Goal: Obtain resource: Obtain resource

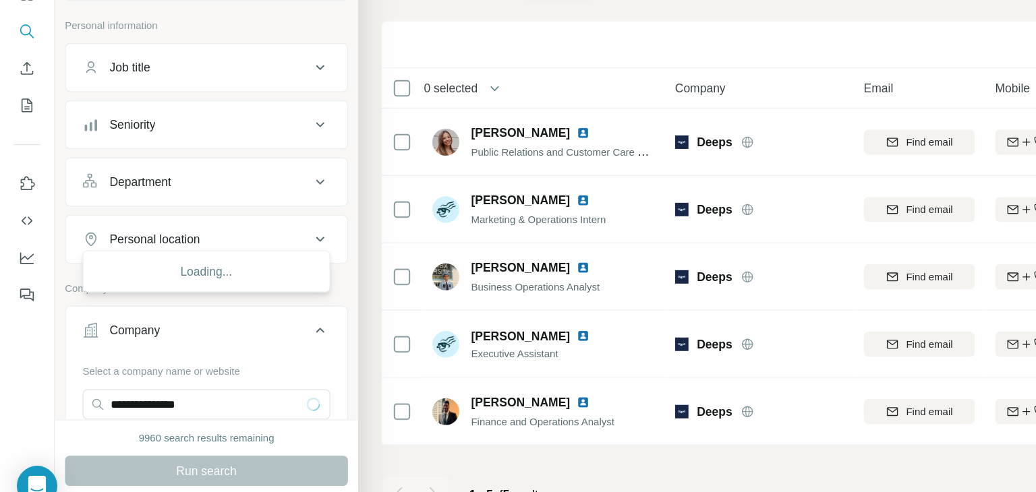
scroll to position [136, 0]
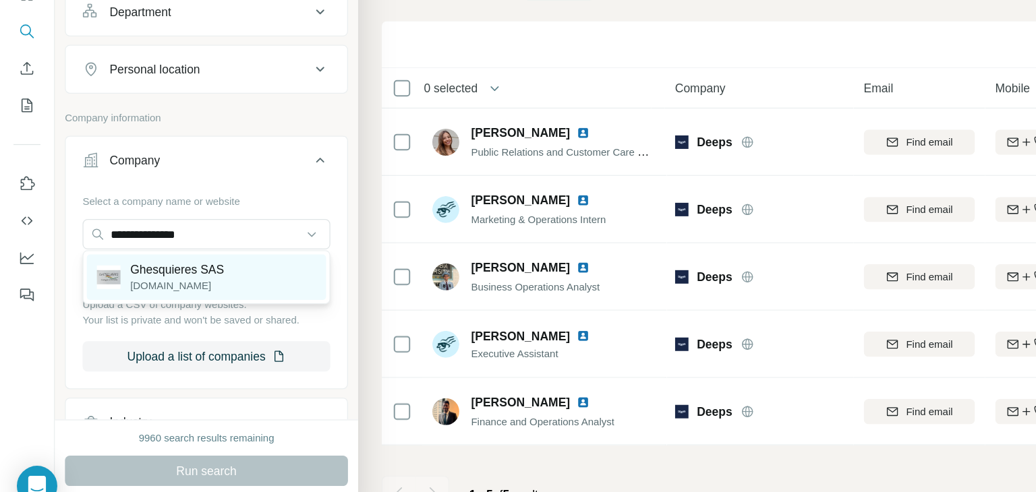
click at [142, 286] on p "Ghesquieres SAS" at bounding box center [142, 289] width 75 height 13
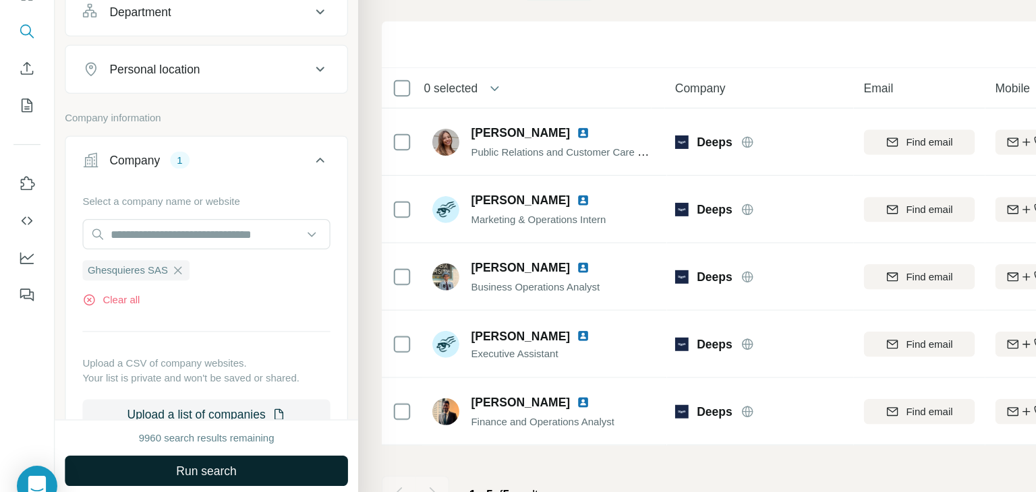
click at [92, 454] on button "Run search" at bounding box center [165, 450] width 227 height 24
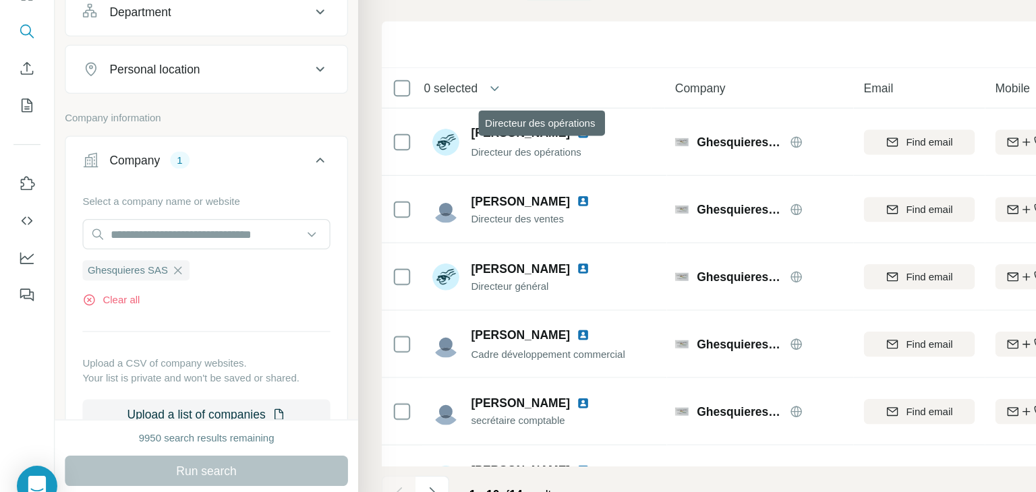
click at [496, 134] on th "0 selected" at bounding box center [413, 144] width 216 height 32
click at [517, 97] on div "Add to list Find emails & mobiles" at bounding box center [662, 109] width 701 height 24
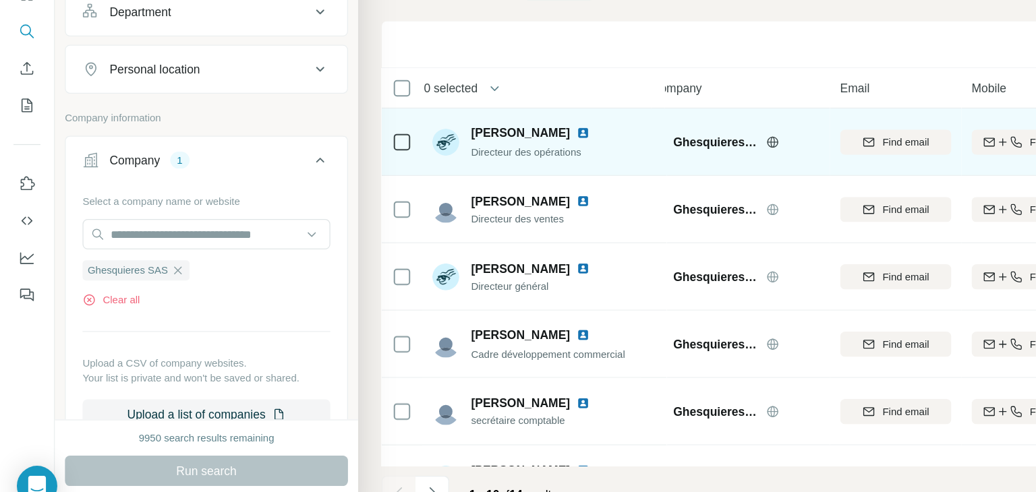
scroll to position [0, 19]
click at [472, 179] on img at bounding box center [466, 180] width 11 height 11
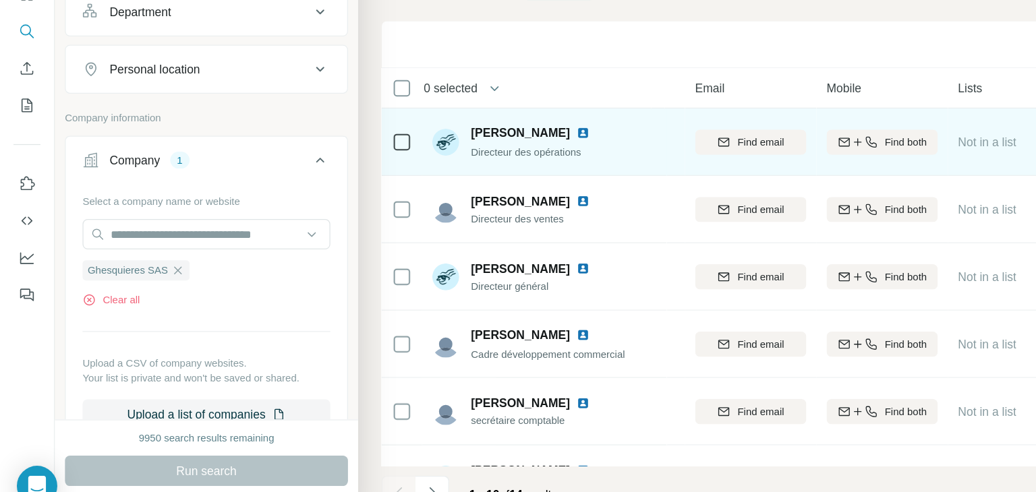
scroll to position [0, 140]
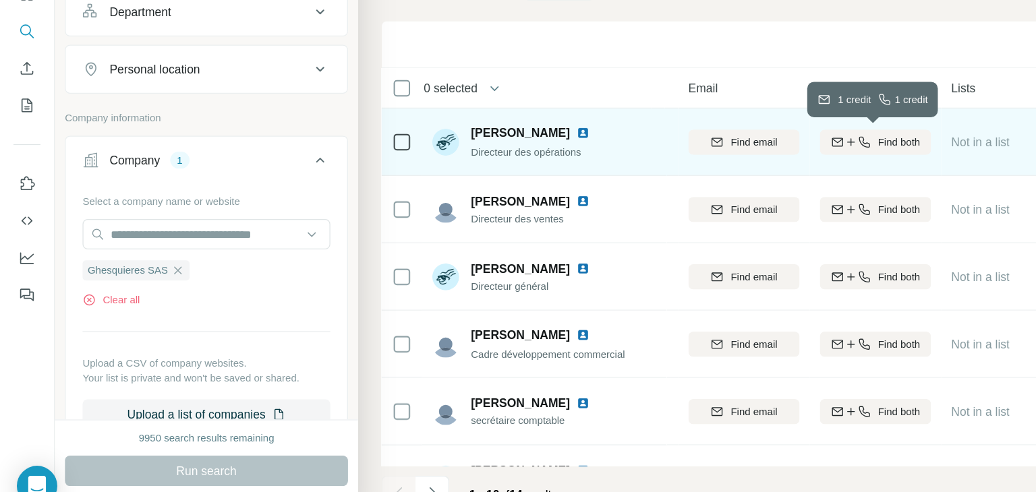
click at [715, 185] on span "Find both" at bounding box center [720, 187] width 34 height 12
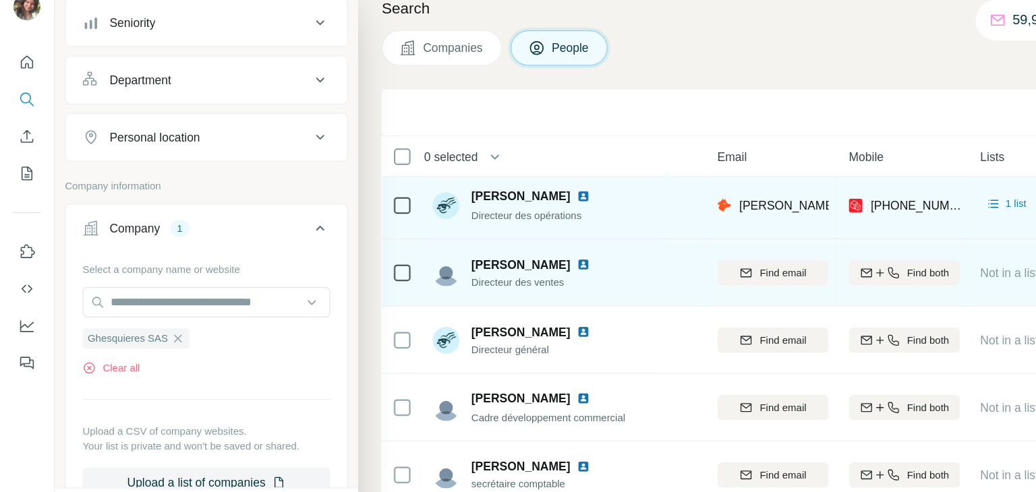
scroll to position [1, 115]
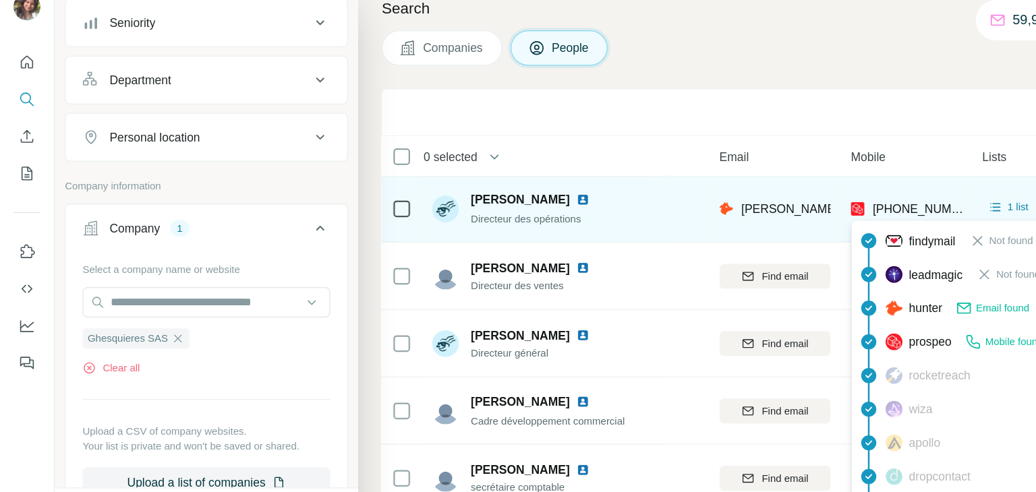
click at [702, 179] on span "[PHONE_NUMBER]" at bounding box center [736, 185] width 74 height 13
copy span "33667545346"
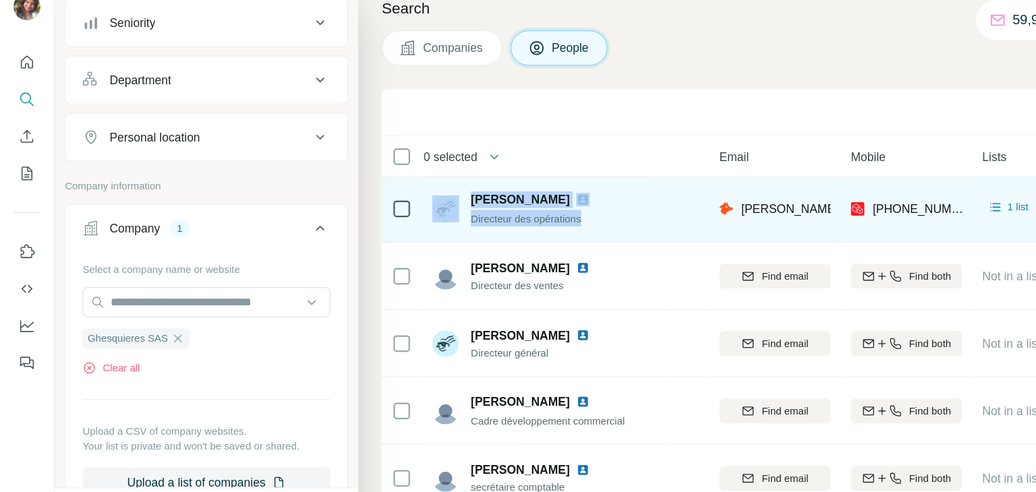
drag, startPoint x: 495, startPoint y: 194, endPoint x: 370, endPoint y: 190, distance: 125.5
click at [370, 190] on div "[PERSON_NAME] Directeur des opérations" at bounding box center [417, 186] width 142 height 28
copy span "Directeur des opérations"
click at [535, 206] on td "Ghesquieres SAS" at bounding box center [492, 186] width 151 height 54
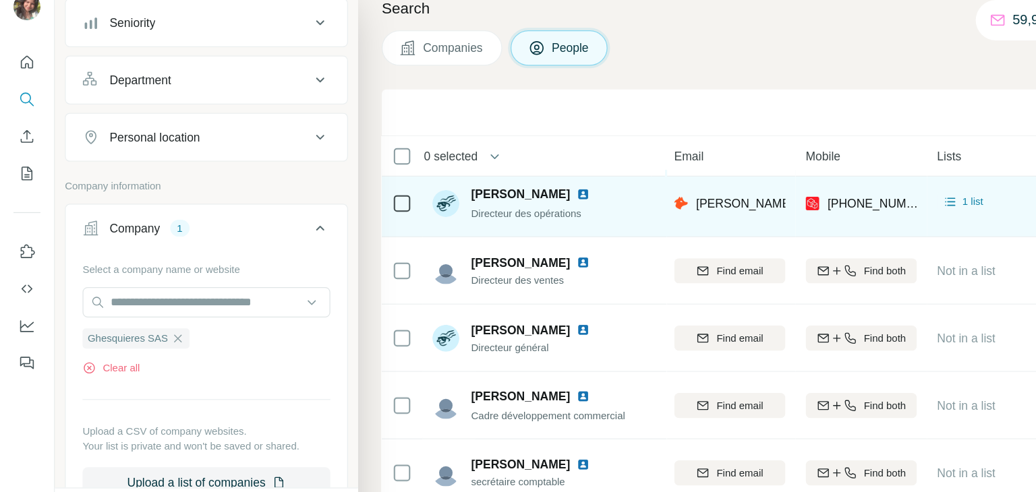
scroll to position [5, 151]
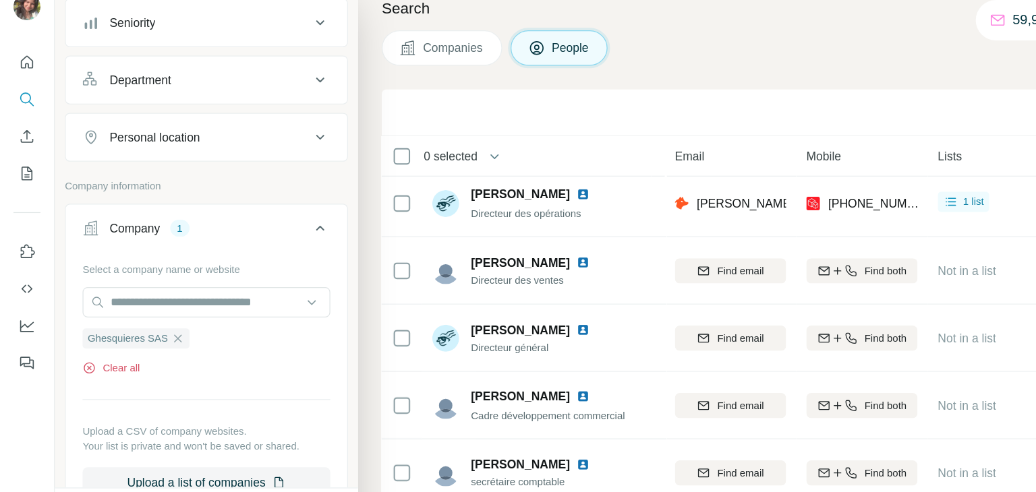
click at [86, 307] on button "Clear all" at bounding box center [89, 313] width 46 height 12
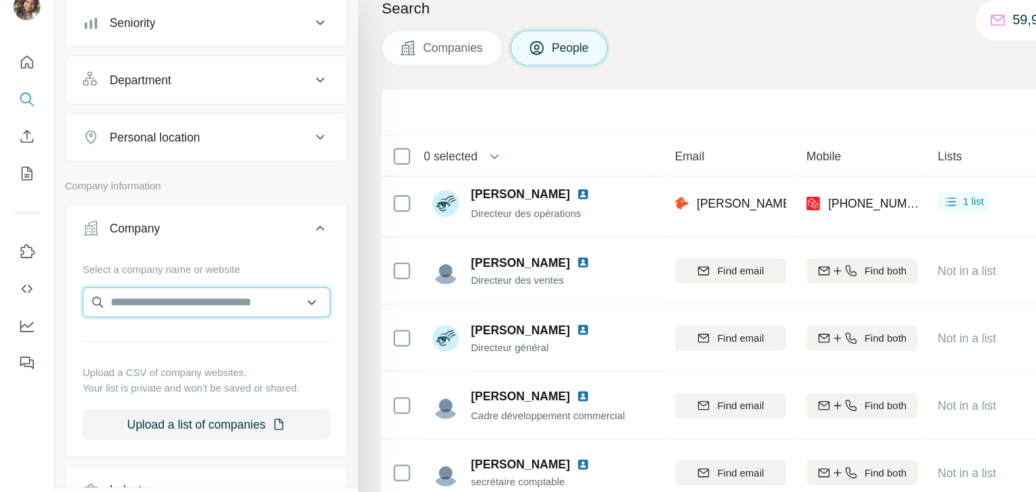
click at [125, 260] on input "text" at bounding box center [165, 261] width 198 height 24
paste input "**********"
type input "**********"
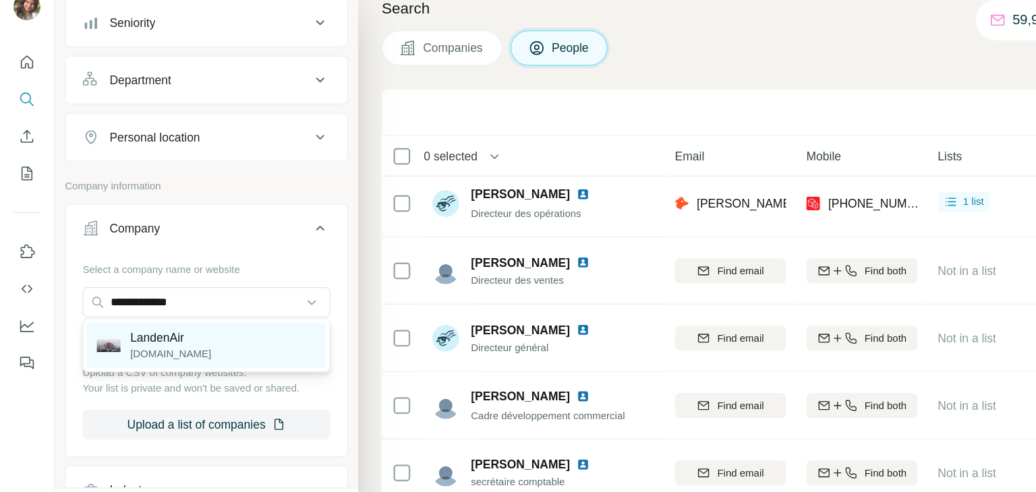
click at [134, 288] on p "LandenAir" at bounding box center [137, 289] width 65 height 13
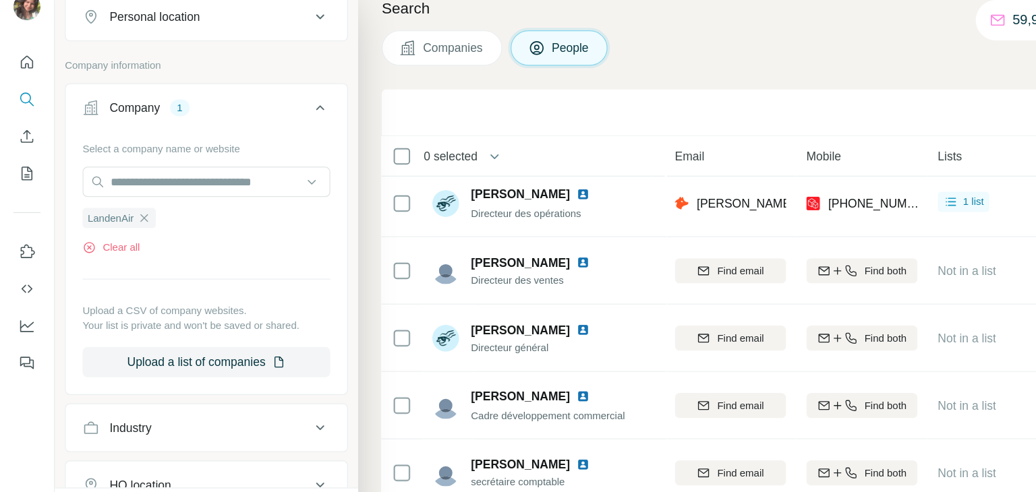
scroll to position [229, 0]
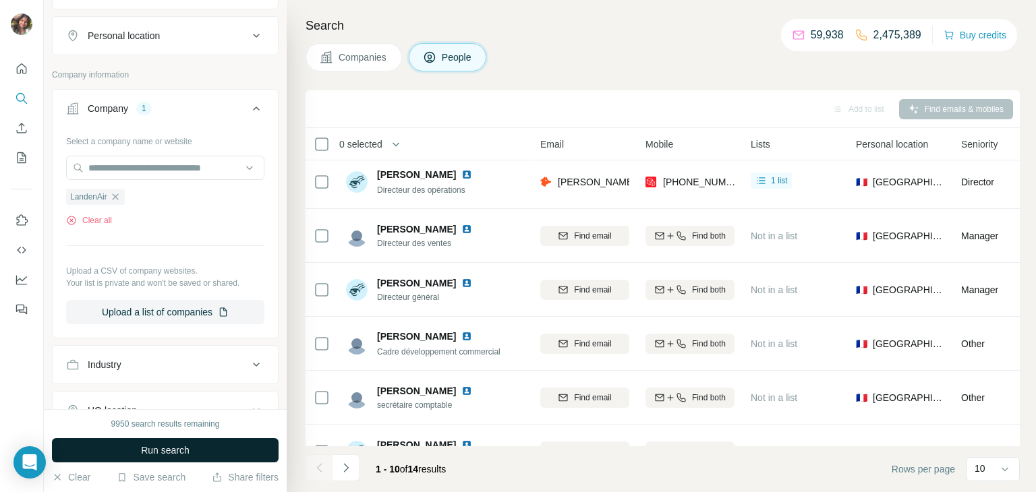
click at [207, 451] on button "Run search" at bounding box center [165, 450] width 227 height 24
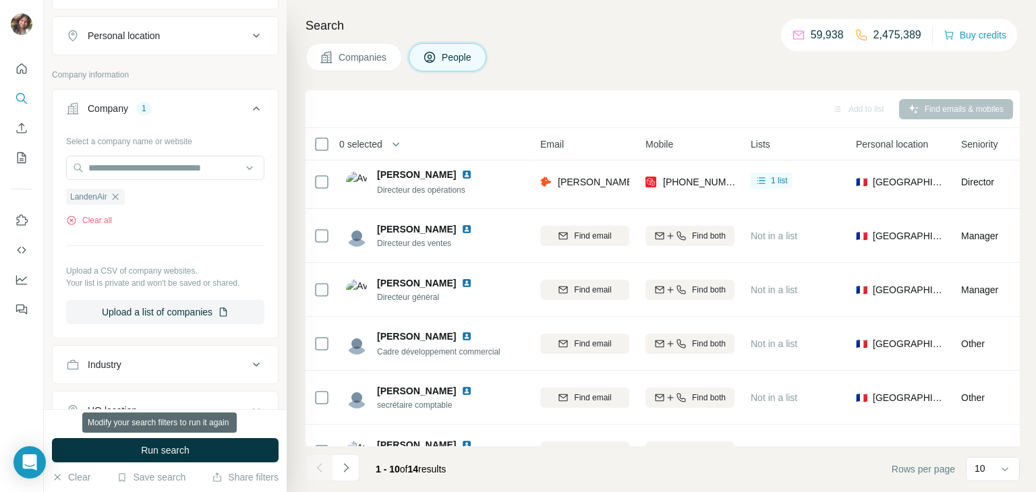
click at [207, 451] on button "Run search" at bounding box center [165, 450] width 227 height 24
click at [207, 451] on div "Run search" at bounding box center [165, 450] width 227 height 24
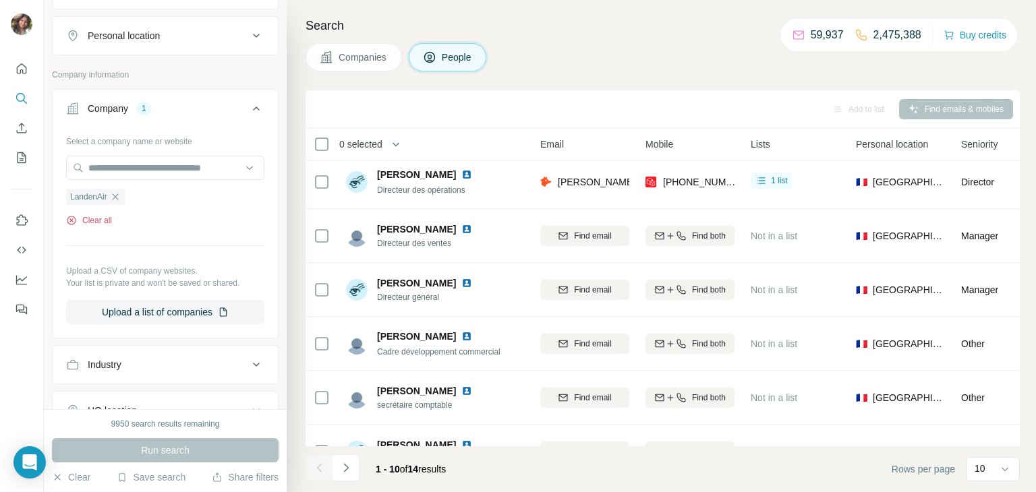
click at [96, 221] on button "Clear all" at bounding box center [89, 220] width 46 height 12
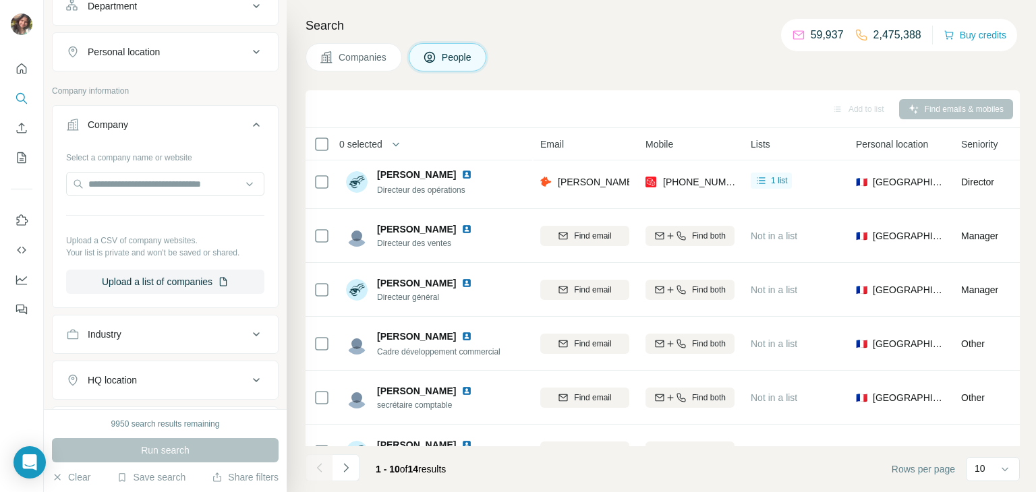
scroll to position [211, 0]
click at [145, 180] on input "text" at bounding box center [165, 186] width 198 height 24
paste input "**********"
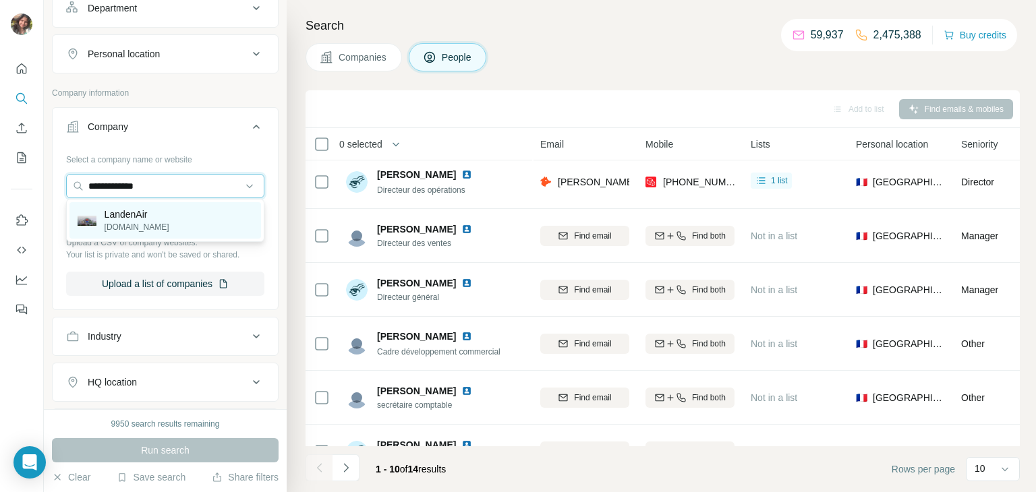
type input "**********"
click at [150, 216] on p "LandenAir" at bounding box center [137, 214] width 65 height 13
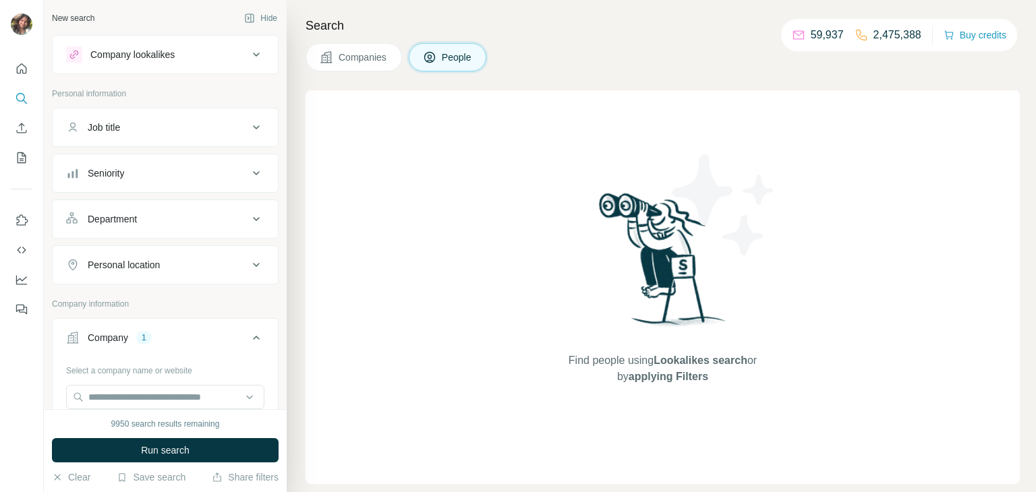
scroll to position [100, 0]
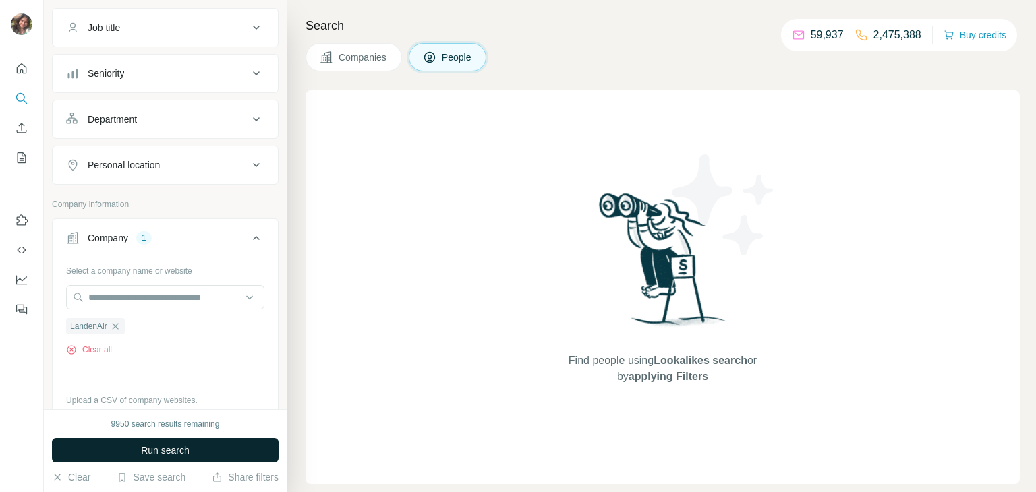
click at [156, 454] on span "Run search" at bounding box center [165, 450] width 49 height 13
